Goal: Transaction & Acquisition: Purchase product/service

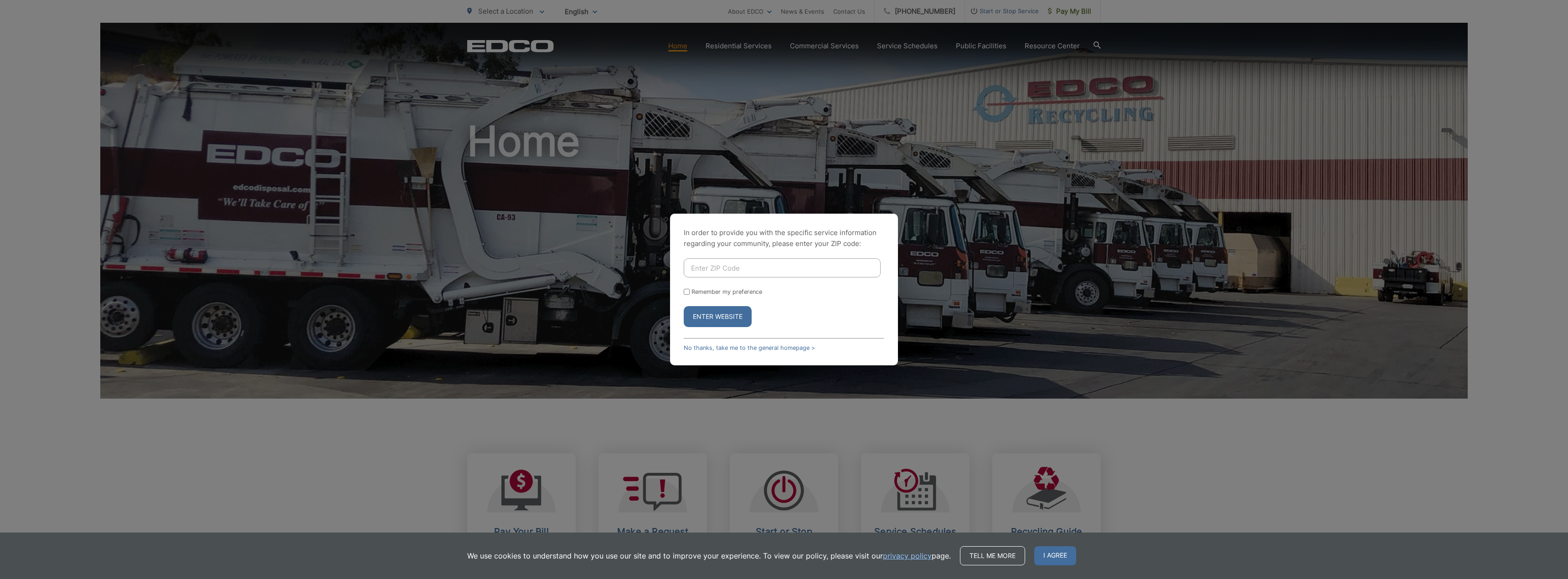
click at [707, 269] on input "Enter ZIP Code" at bounding box center [782, 268] width 197 height 19
type input "92128"
click at [685, 291] on input "Remember my preference" at bounding box center [687, 292] width 6 height 6
checkbox input "true"
click at [721, 319] on button "Enter Website" at bounding box center [718, 316] width 68 height 21
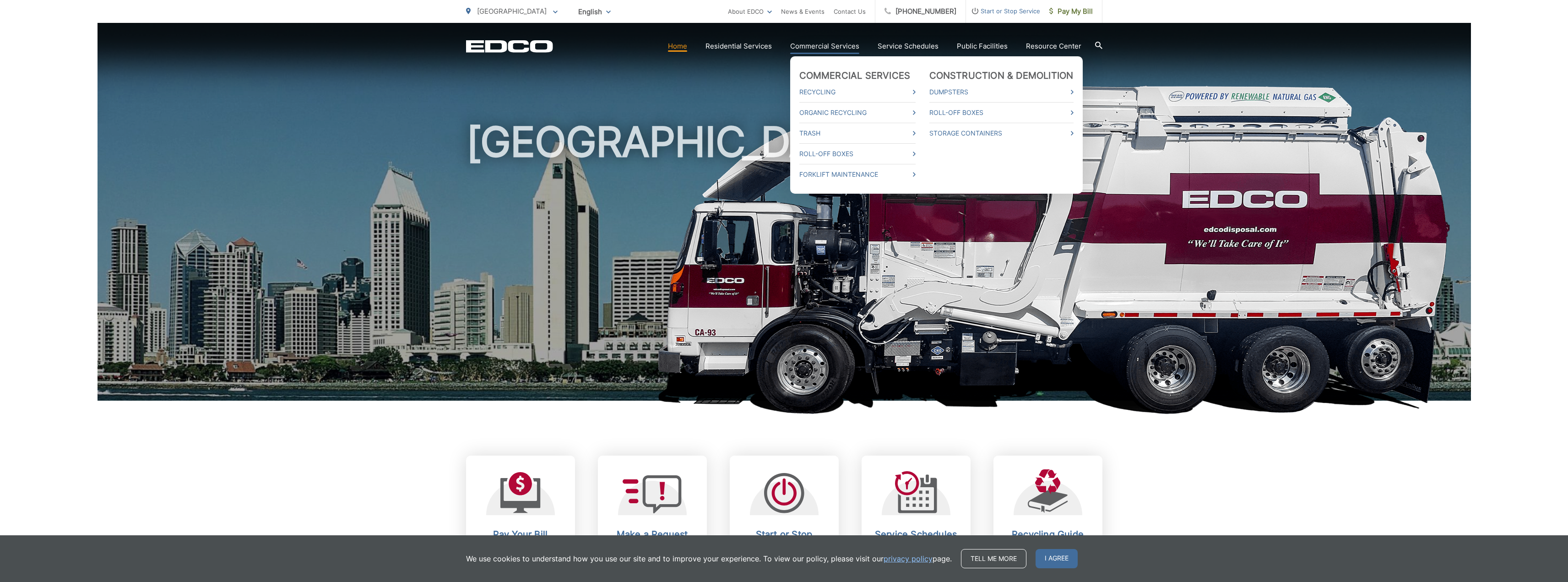
click at [815, 43] on link "Commercial Services" at bounding box center [824, 46] width 69 height 11
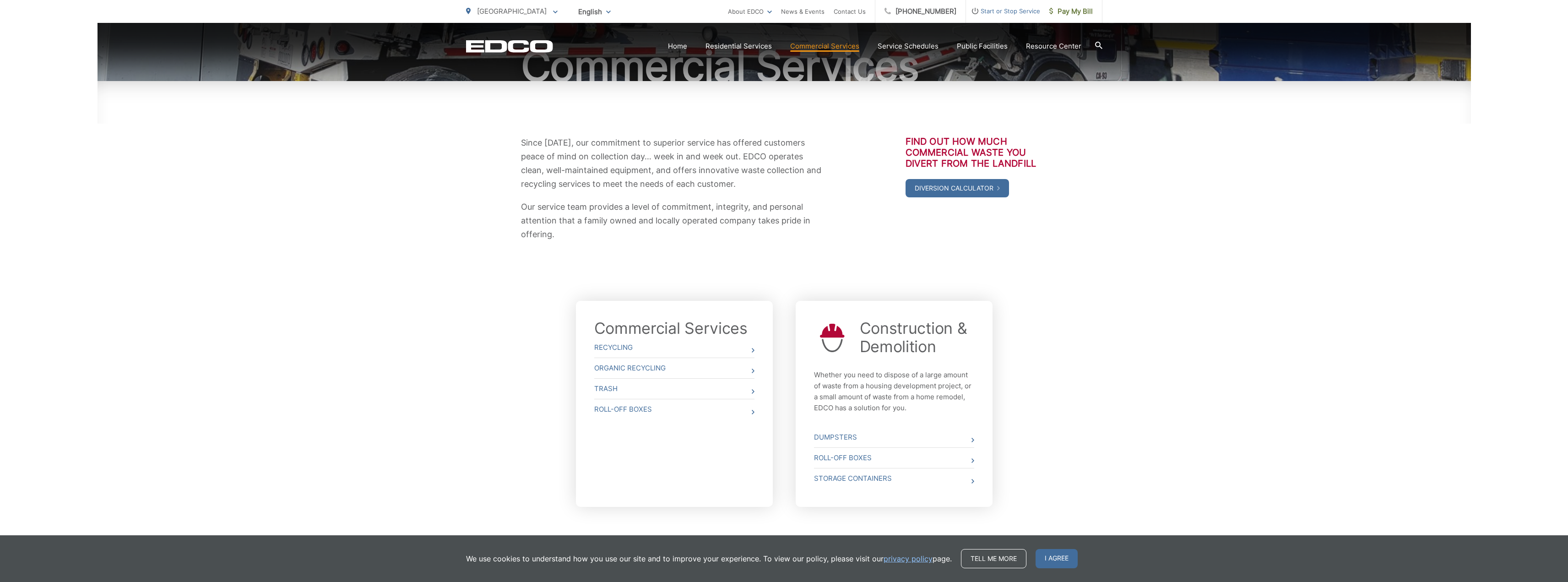
scroll to position [139, 0]
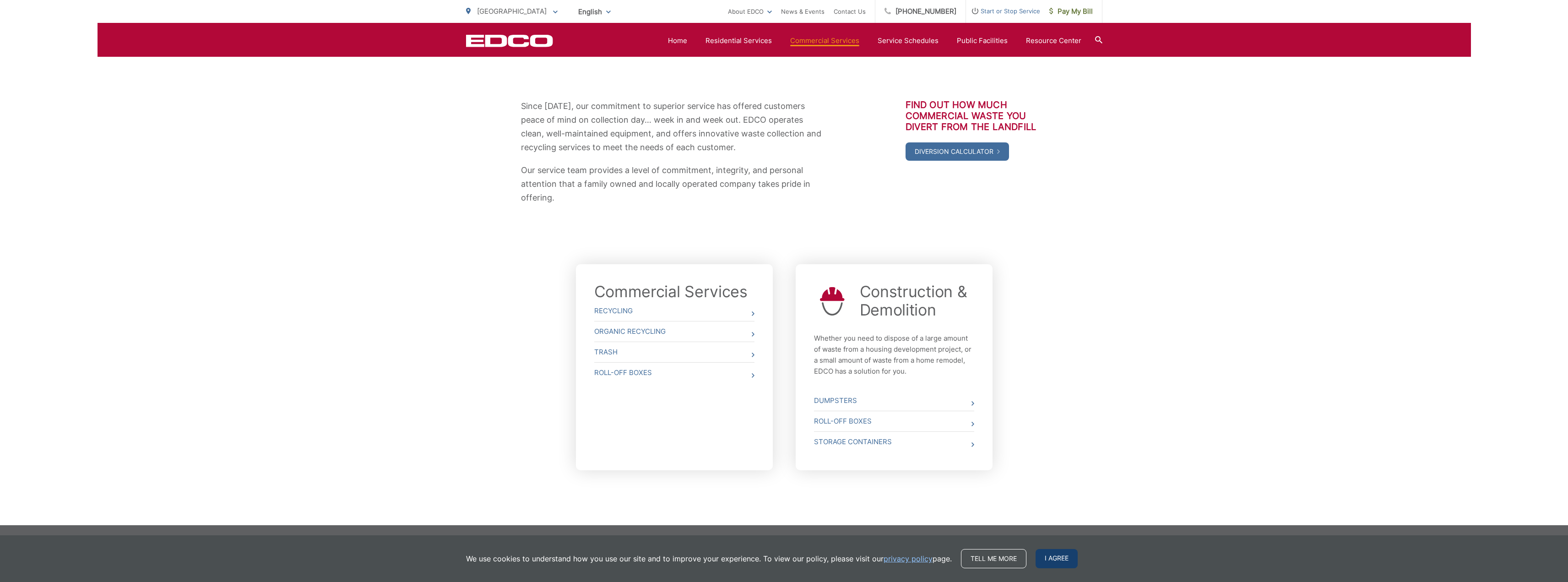
click at [1049, 555] on span "I agree" at bounding box center [1056, 558] width 42 height 19
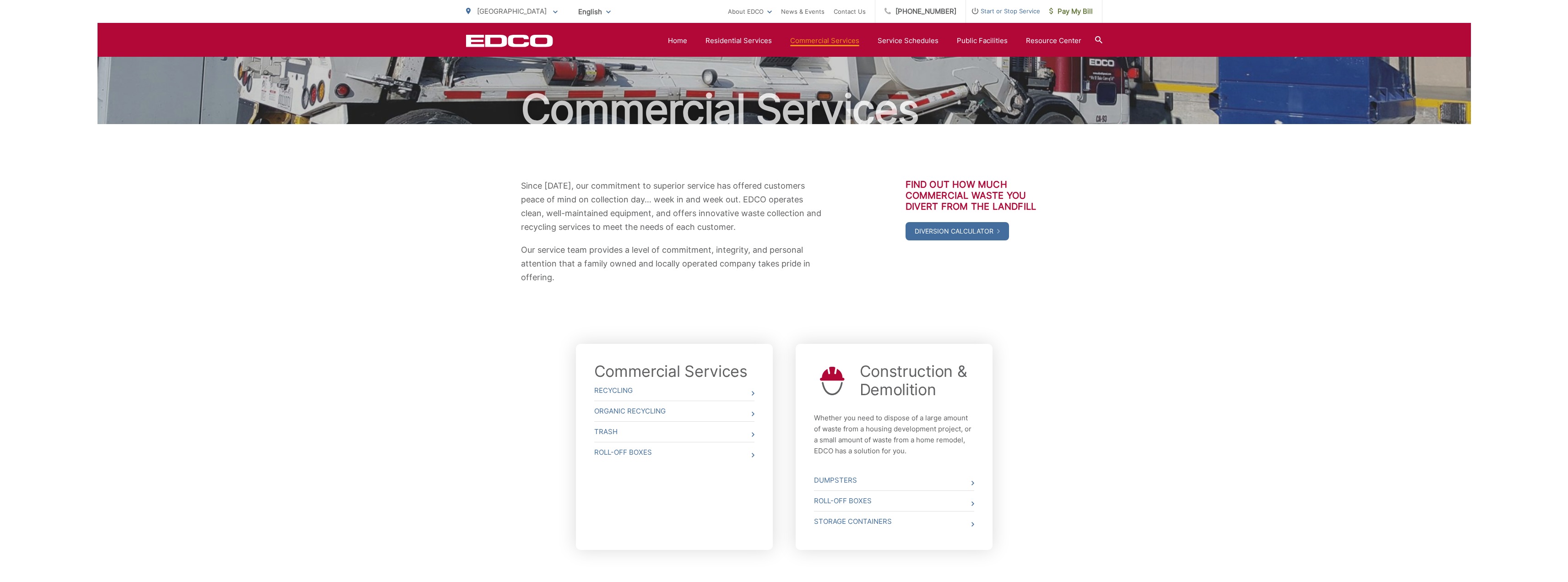
scroll to position [0, 0]
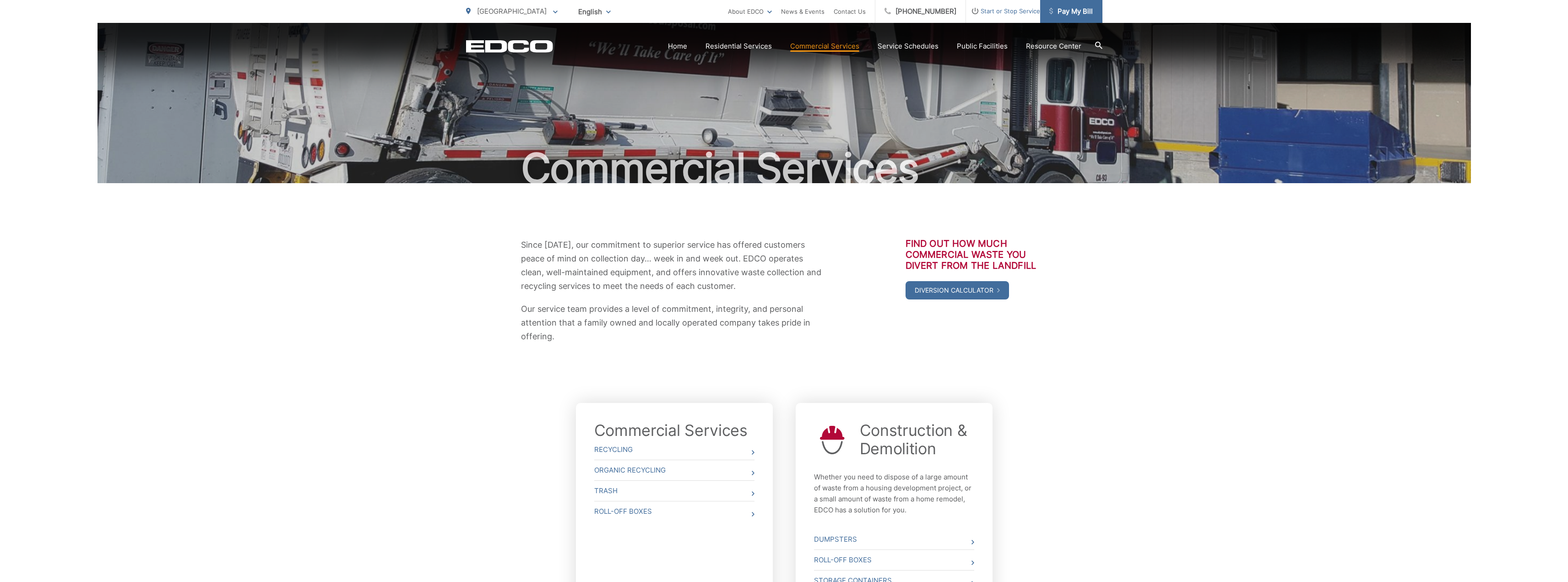
click at [1067, 9] on span "Pay My Bill" at bounding box center [1070, 12] width 43 height 11
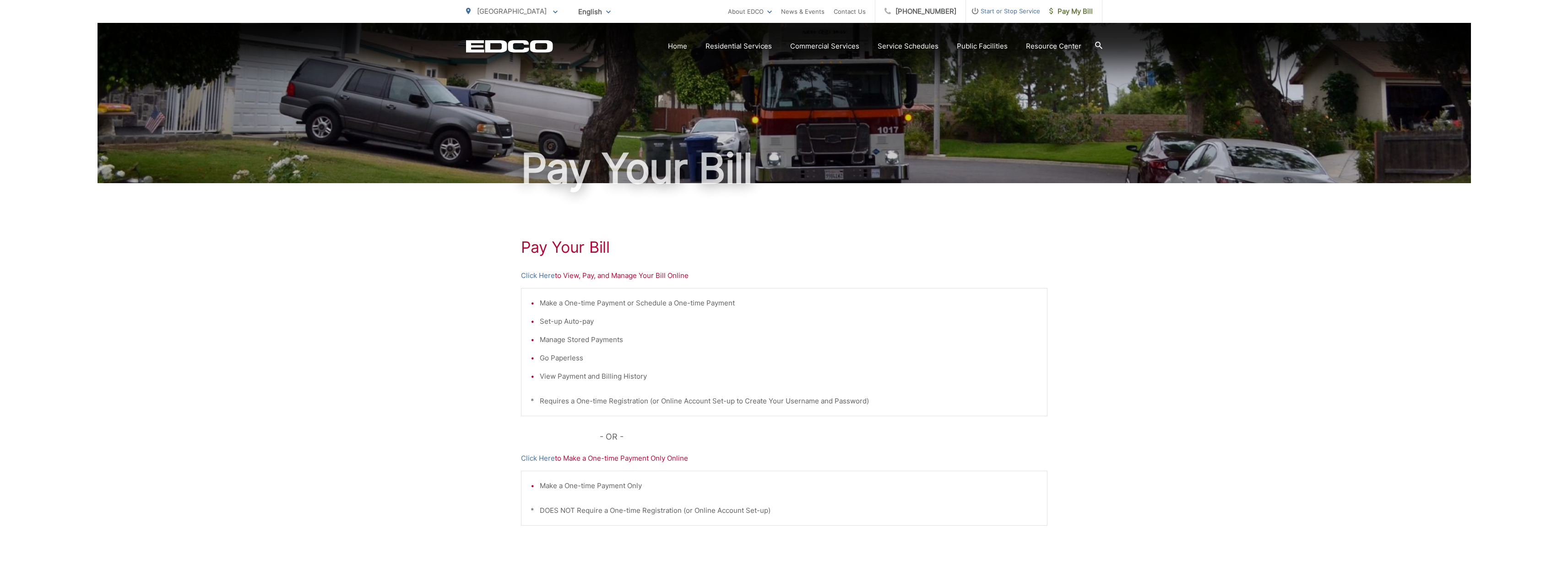
click at [644, 274] on p "Click Here to View, Pay, and Manage Your Bill Online" at bounding box center [784, 276] width 526 height 11
click at [537, 276] on link "Click Here" at bounding box center [537, 276] width 34 height 11
